Goal: Task Accomplishment & Management: Manage account settings

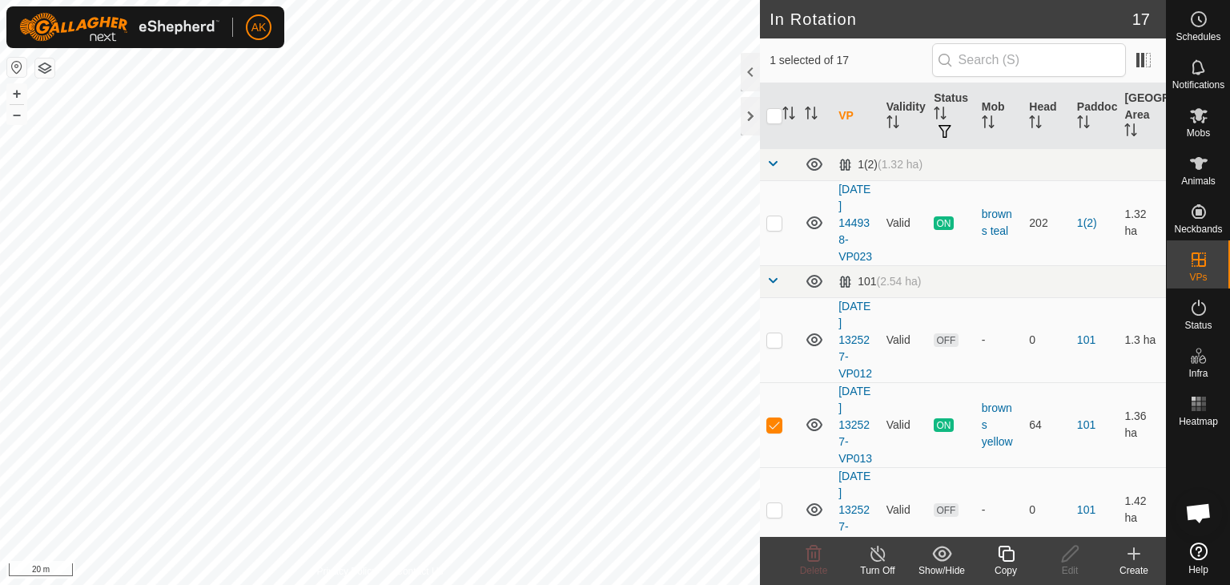
checkbox input "true"
checkbox input "false"
click at [815, 551] on icon at bounding box center [814, 554] width 15 height 16
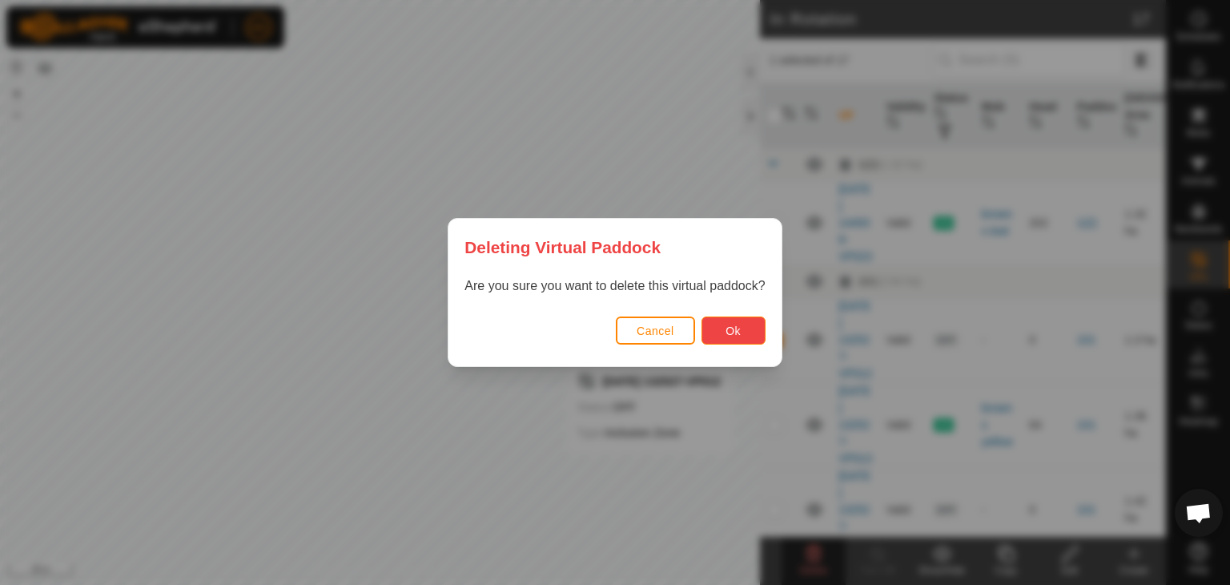
click at [718, 330] on button "Ok" at bounding box center [734, 330] width 64 height 28
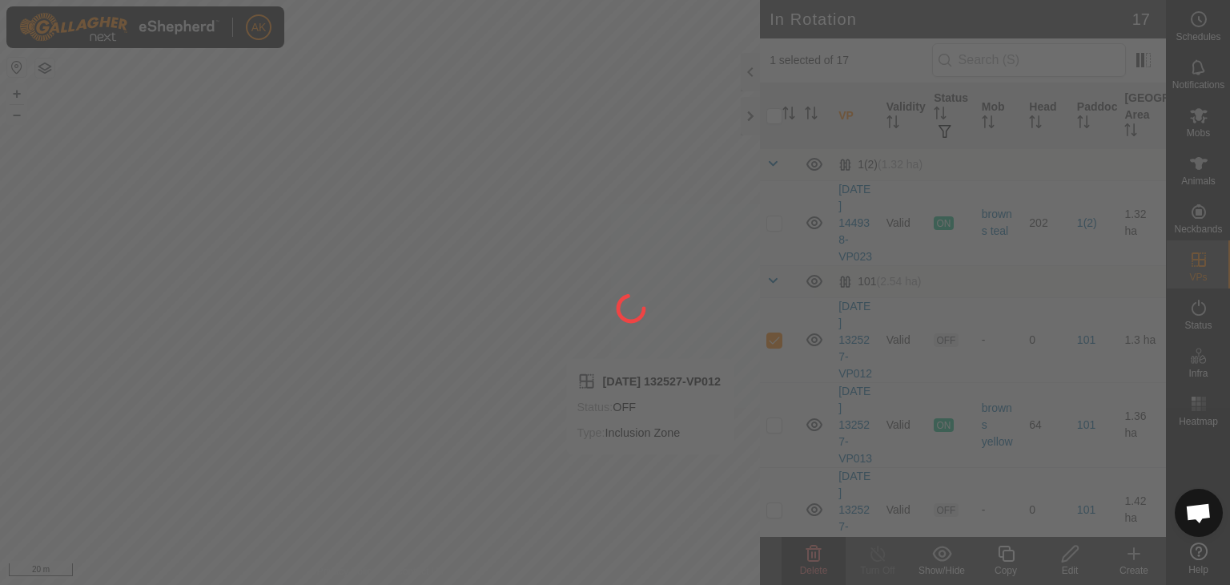
checkbox input "false"
